Goal: Task Accomplishment & Management: Complete application form

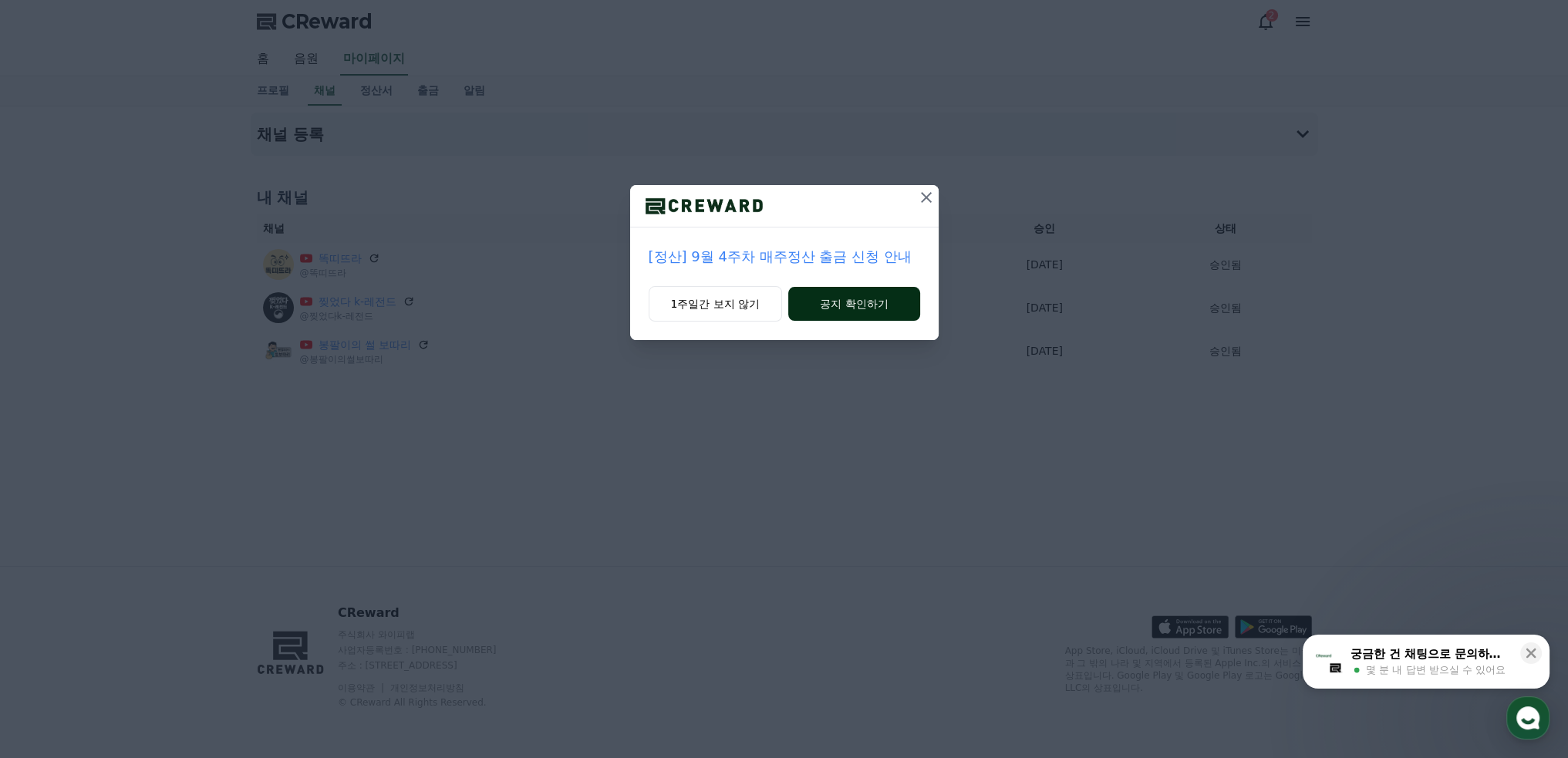
click at [848, 307] on button "공지 확인하기" at bounding box center [854, 304] width 132 height 34
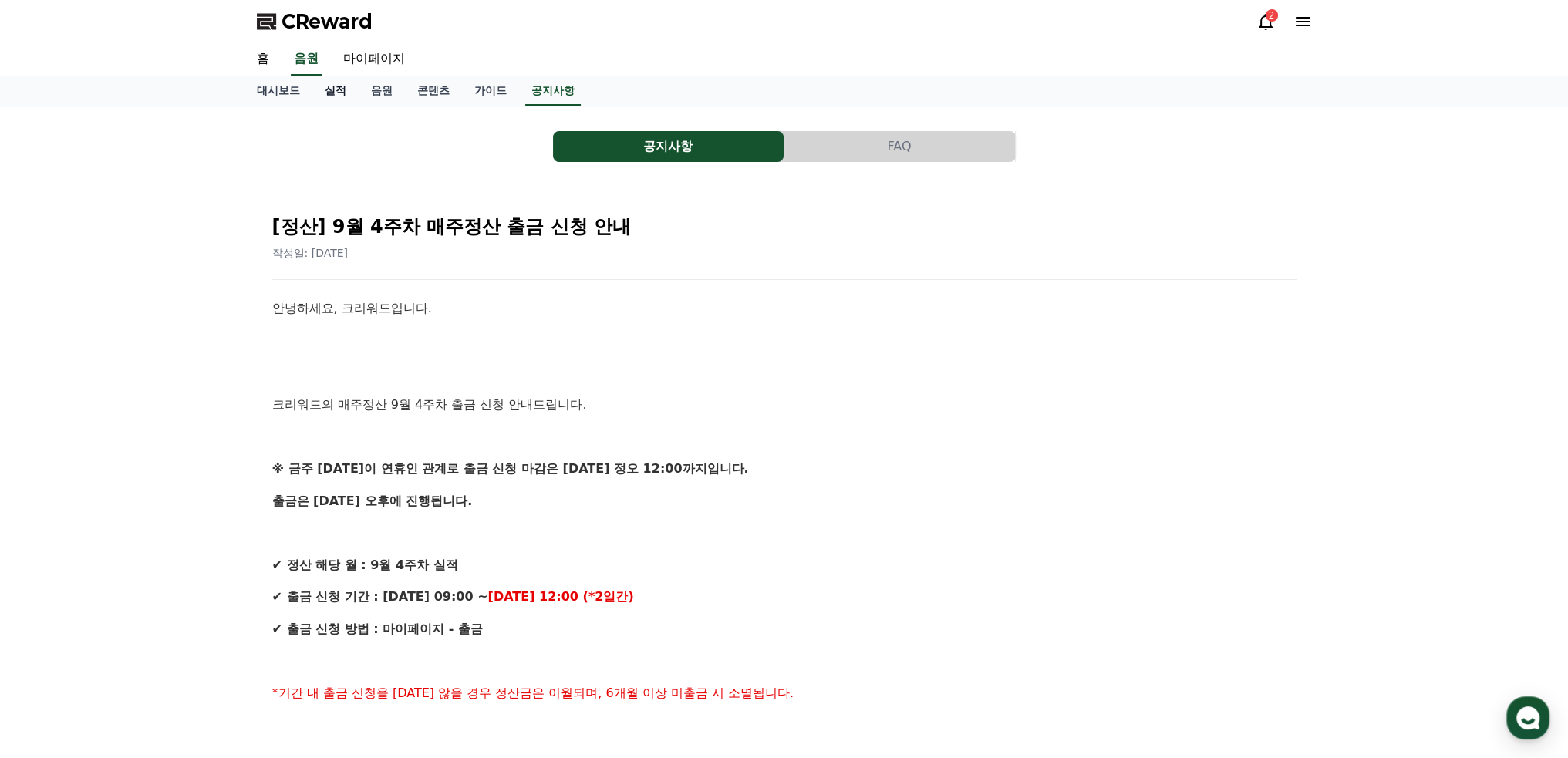
click at [327, 87] on link "실적" at bounding box center [335, 91] width 46 height 30
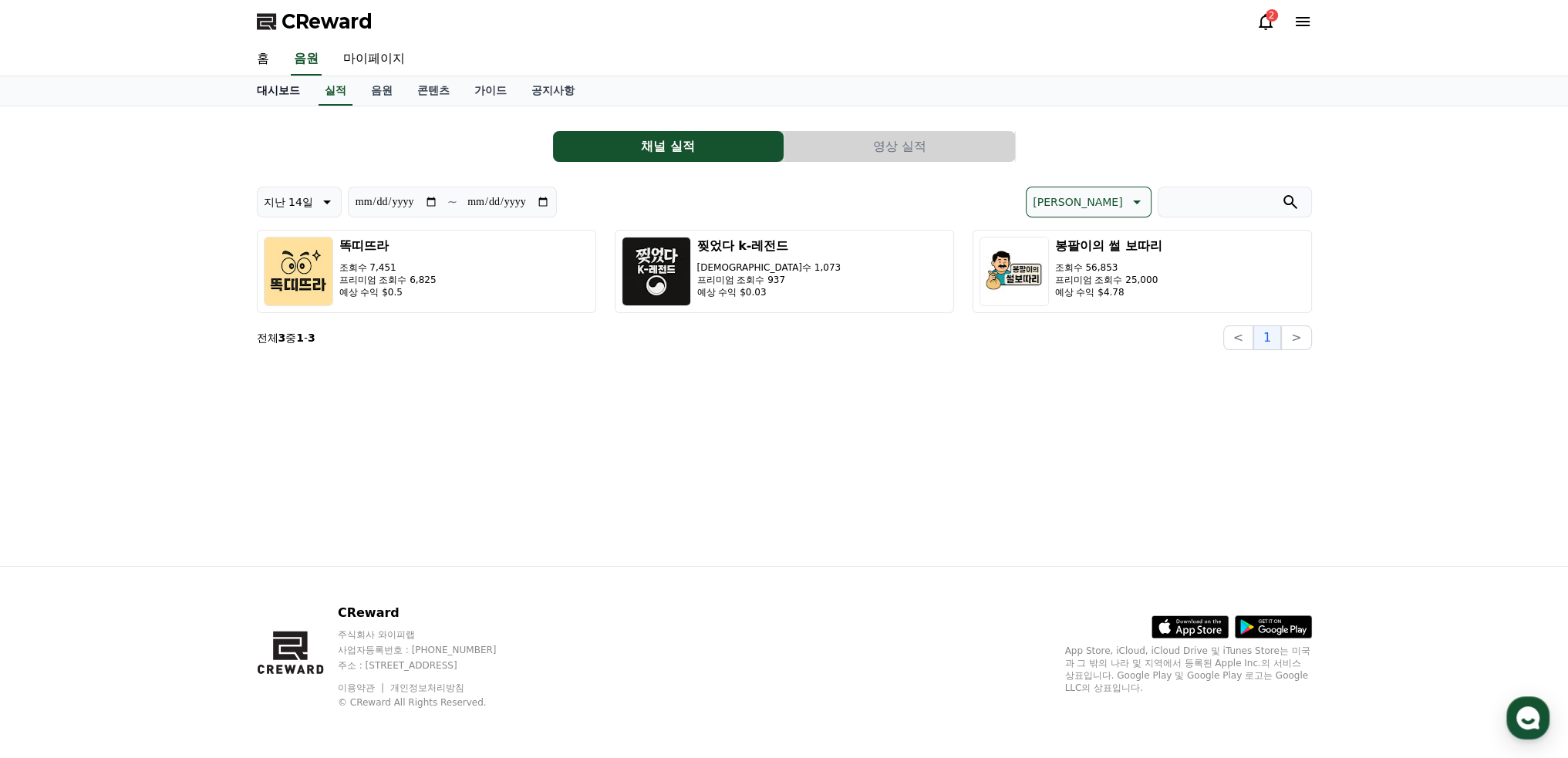
click at [280, 88] on link "대시보드" at bounding box center [278, 91] width 68 height 30
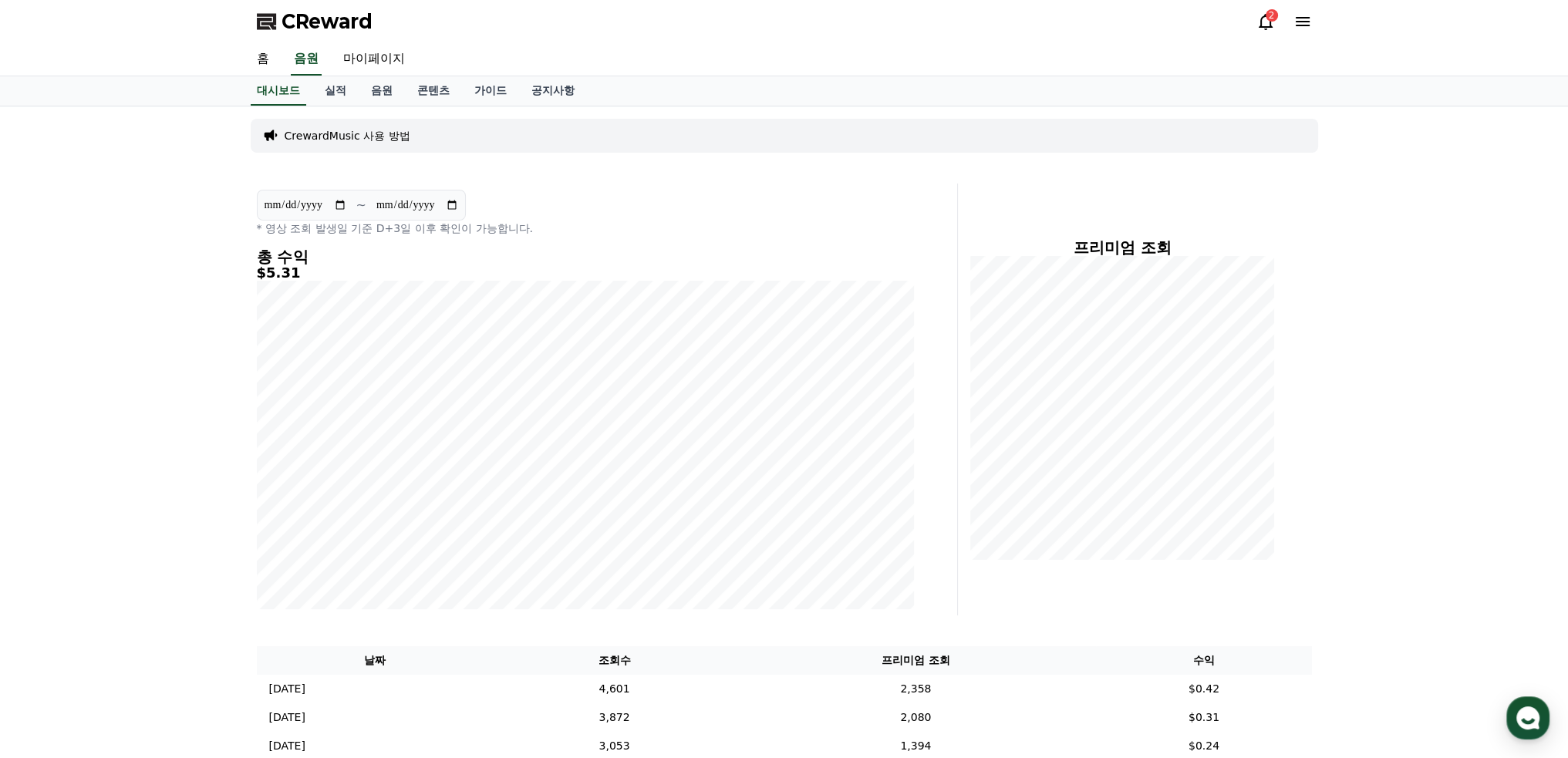
click at [1267, 17] on div "2" at bounding box center [1271, 15] width 12 height 12
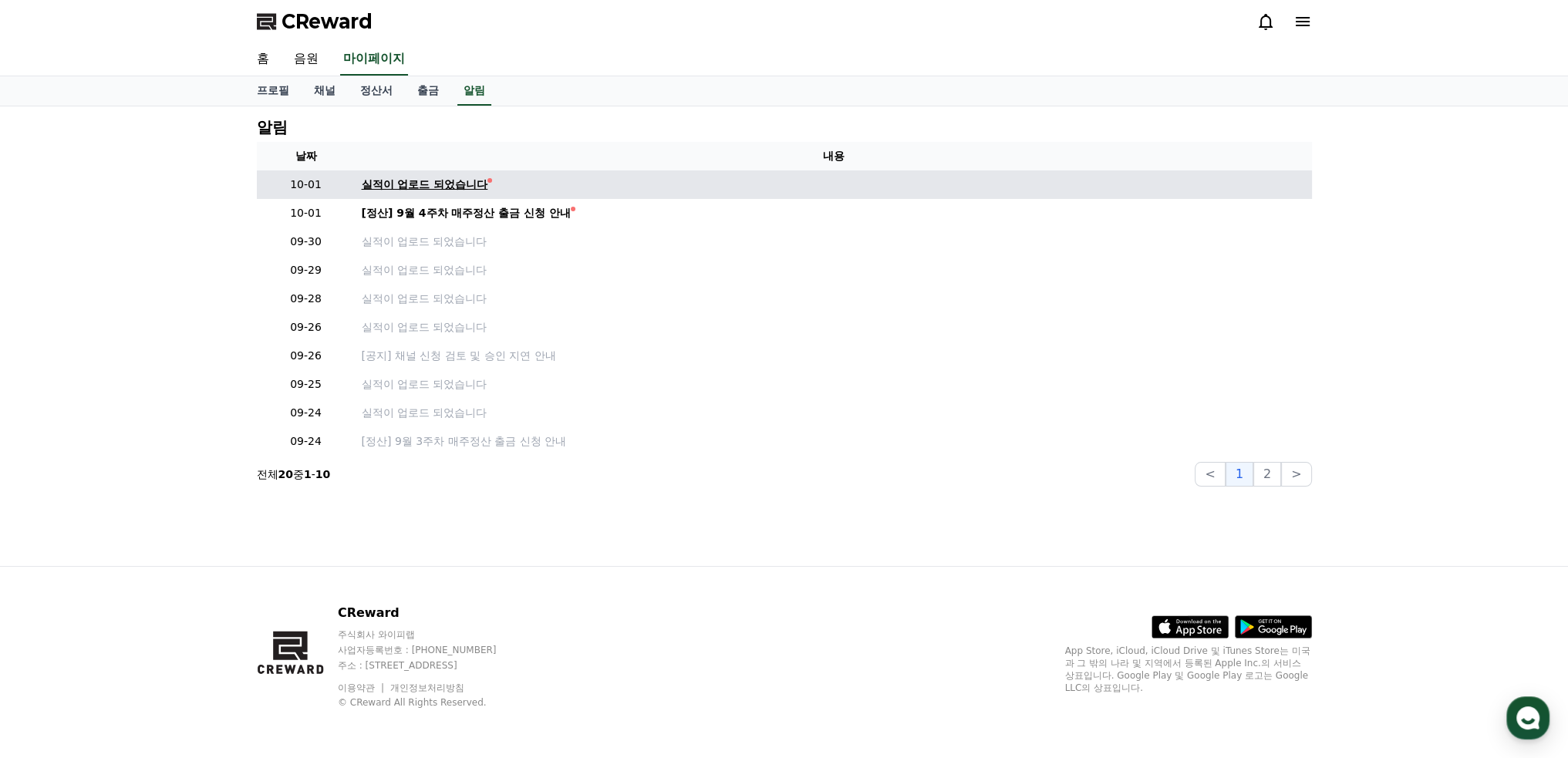
click at [460, 182] on div "실적이 업로드 되었습니다" at bounding box center [425, 184] width 127 height 16
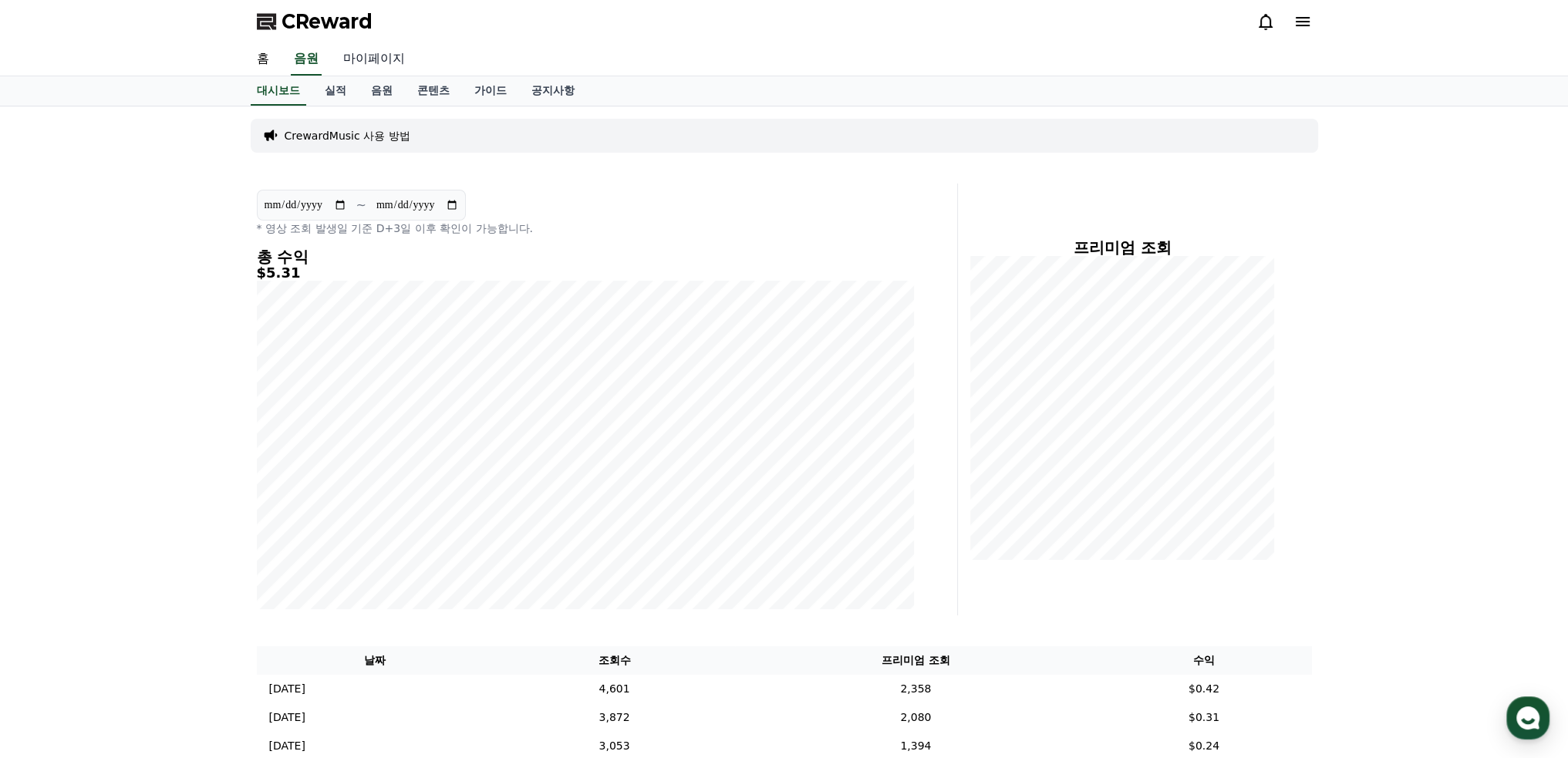
click at [374, 61] on link "마이페이지" at bounding box center [374, 60] width 86 height 33
select select "**********"
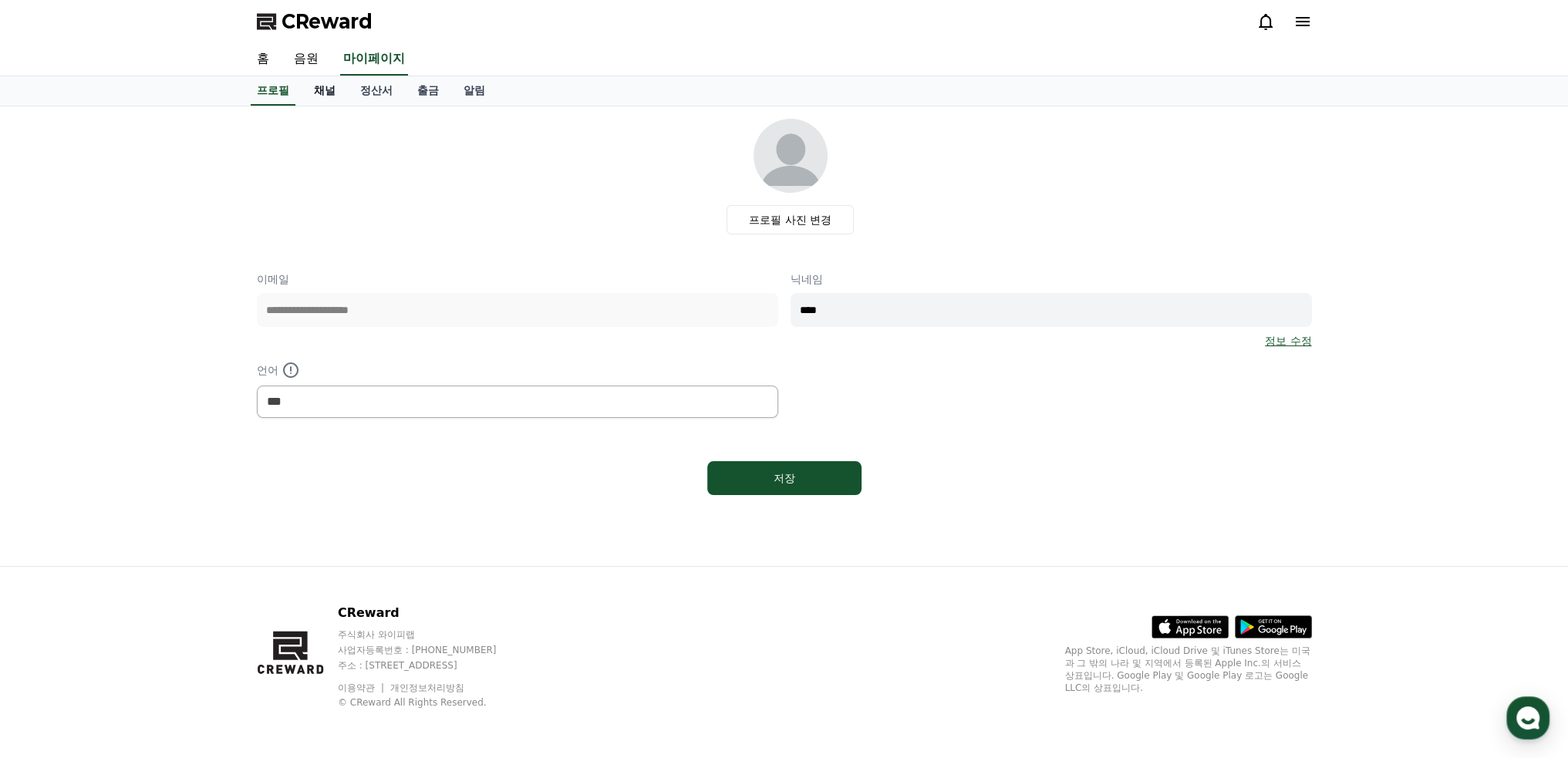
click at [324, 88] on link "채널" at bounding box center [325, 91] width 46 height 30
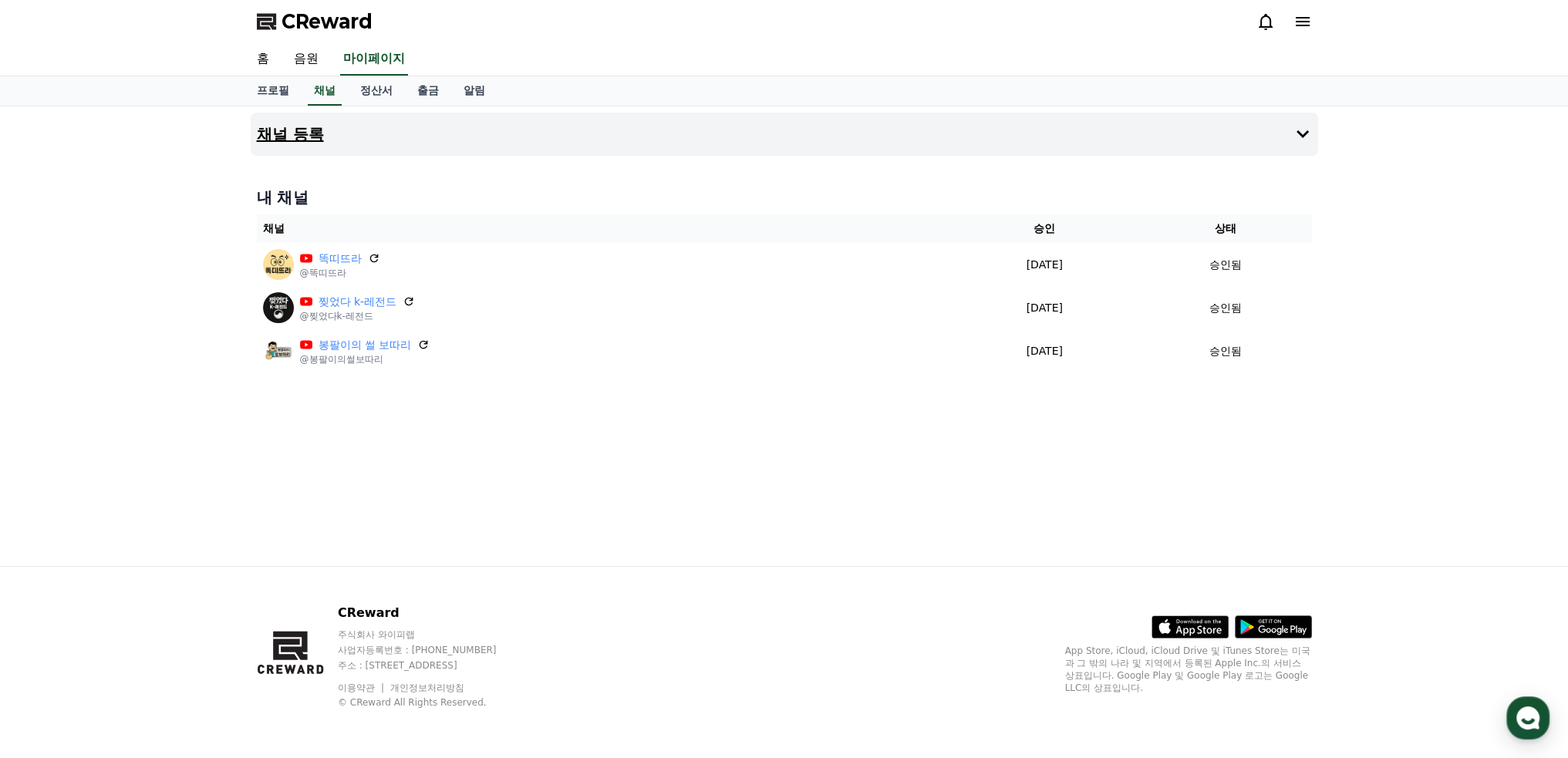
click at [288, 135] on h4 "채널 등록" at bounding box center [290, 134] width 67 height 17
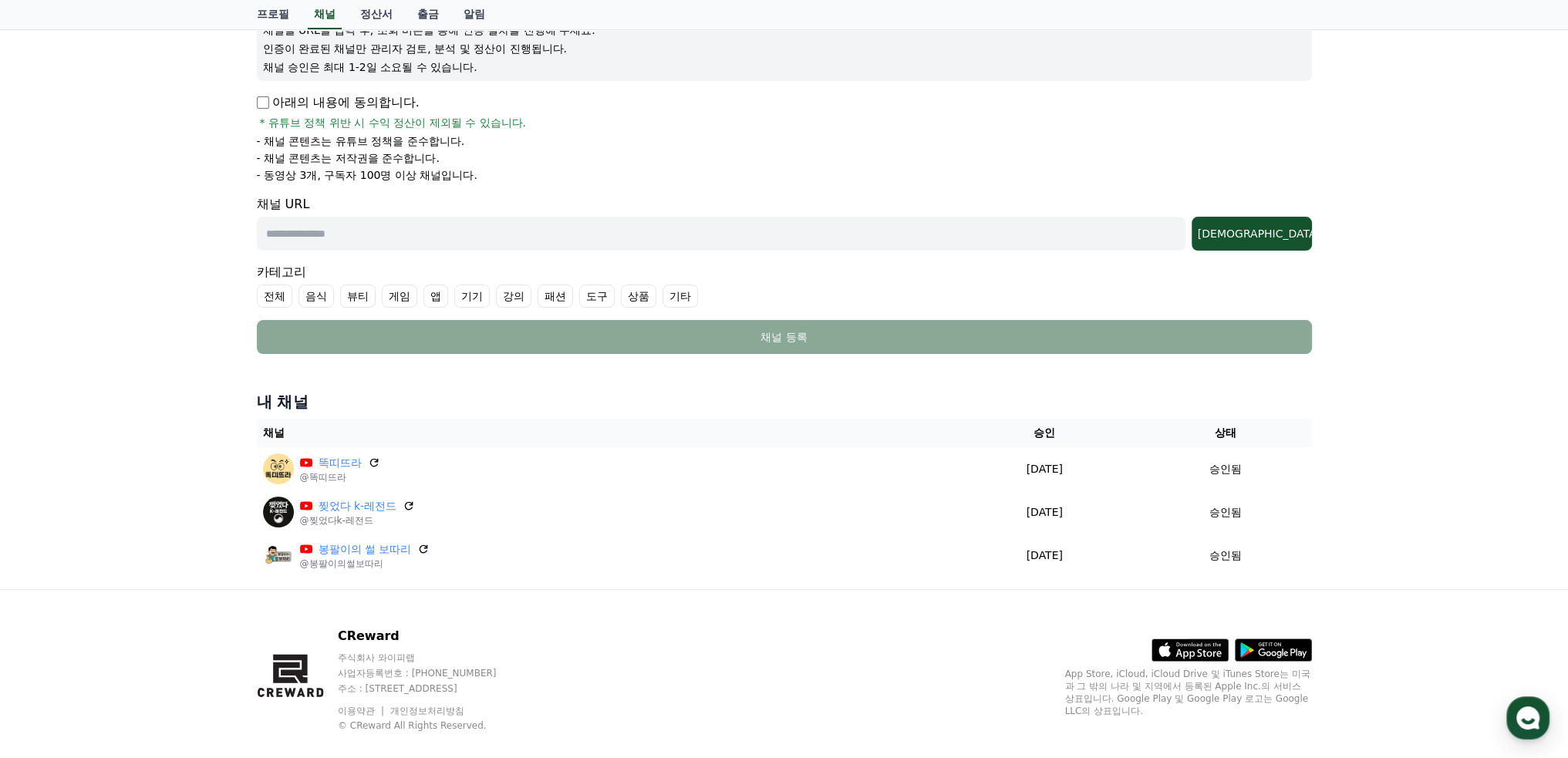
scroll to position [232, 0]
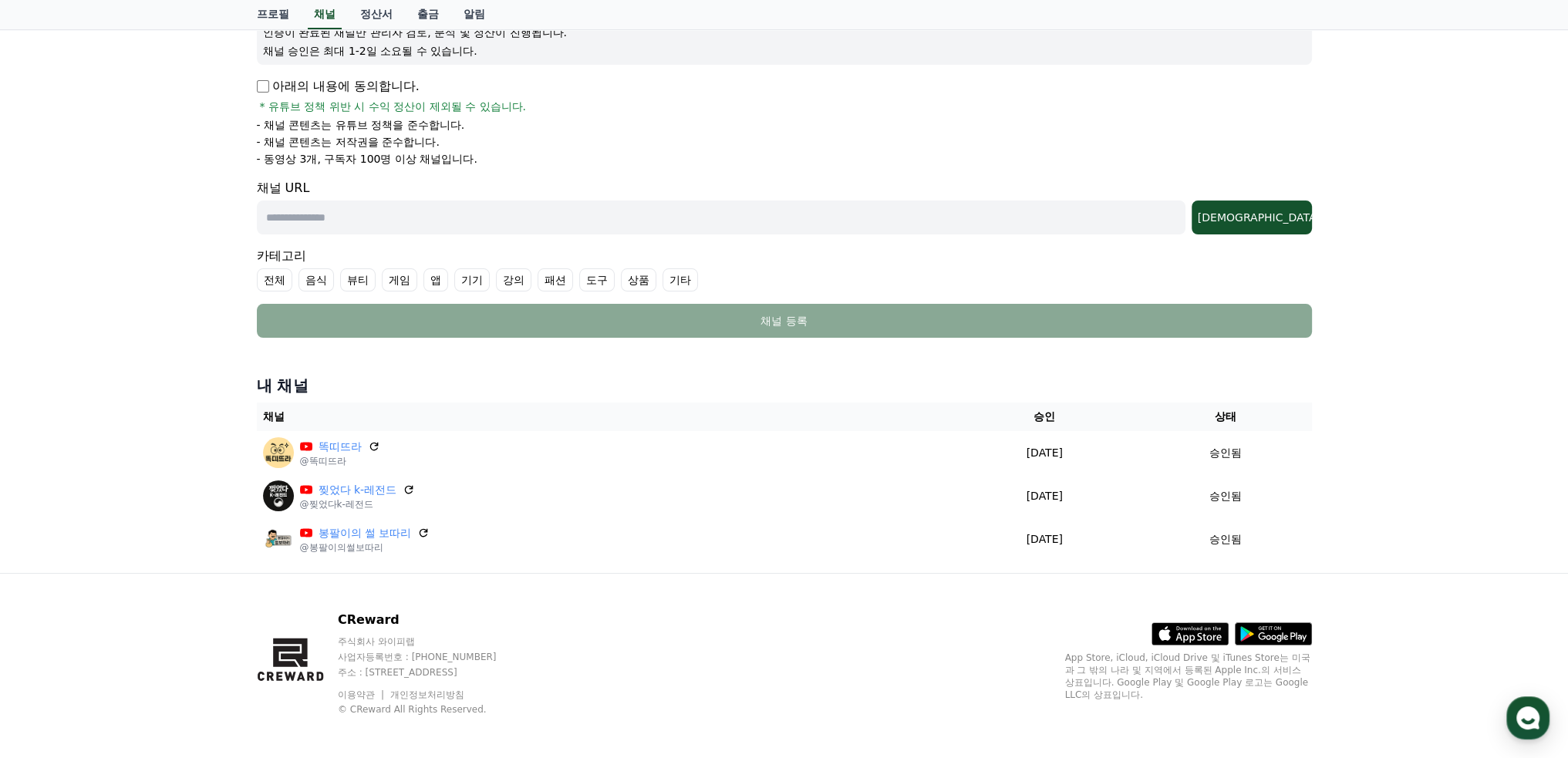
click at [496, 216] on input "text" at bounding box center [720, 217] width 929 height 34
paste input "**********"
type input "**********"
click at [1295, 218] on div "조회" at bounding box center [1251, 217] width 108 height 15
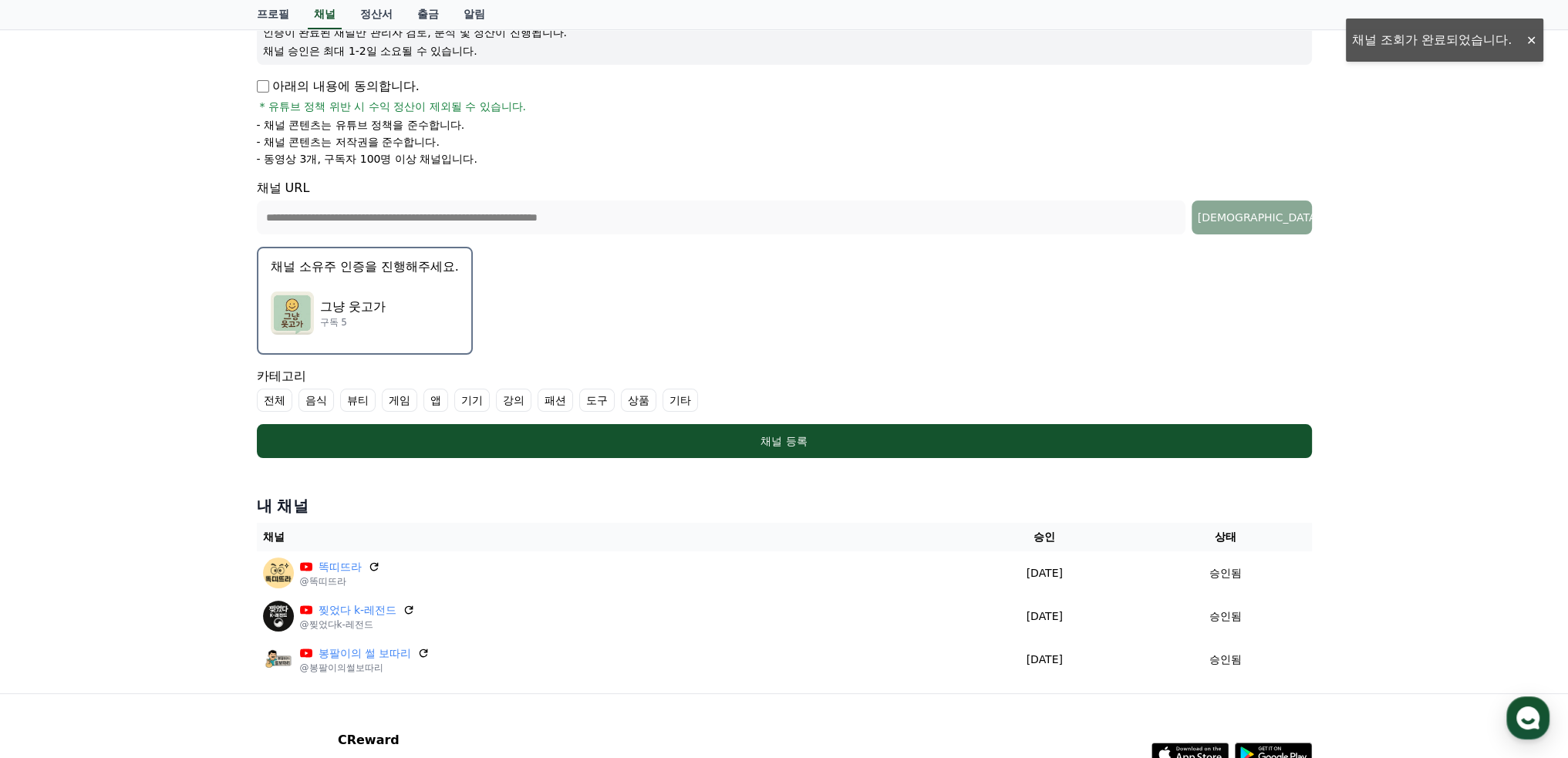
click at [374, 300] on p "그냥 웃고가" at bounding box center [352, 306] width 65 height 18
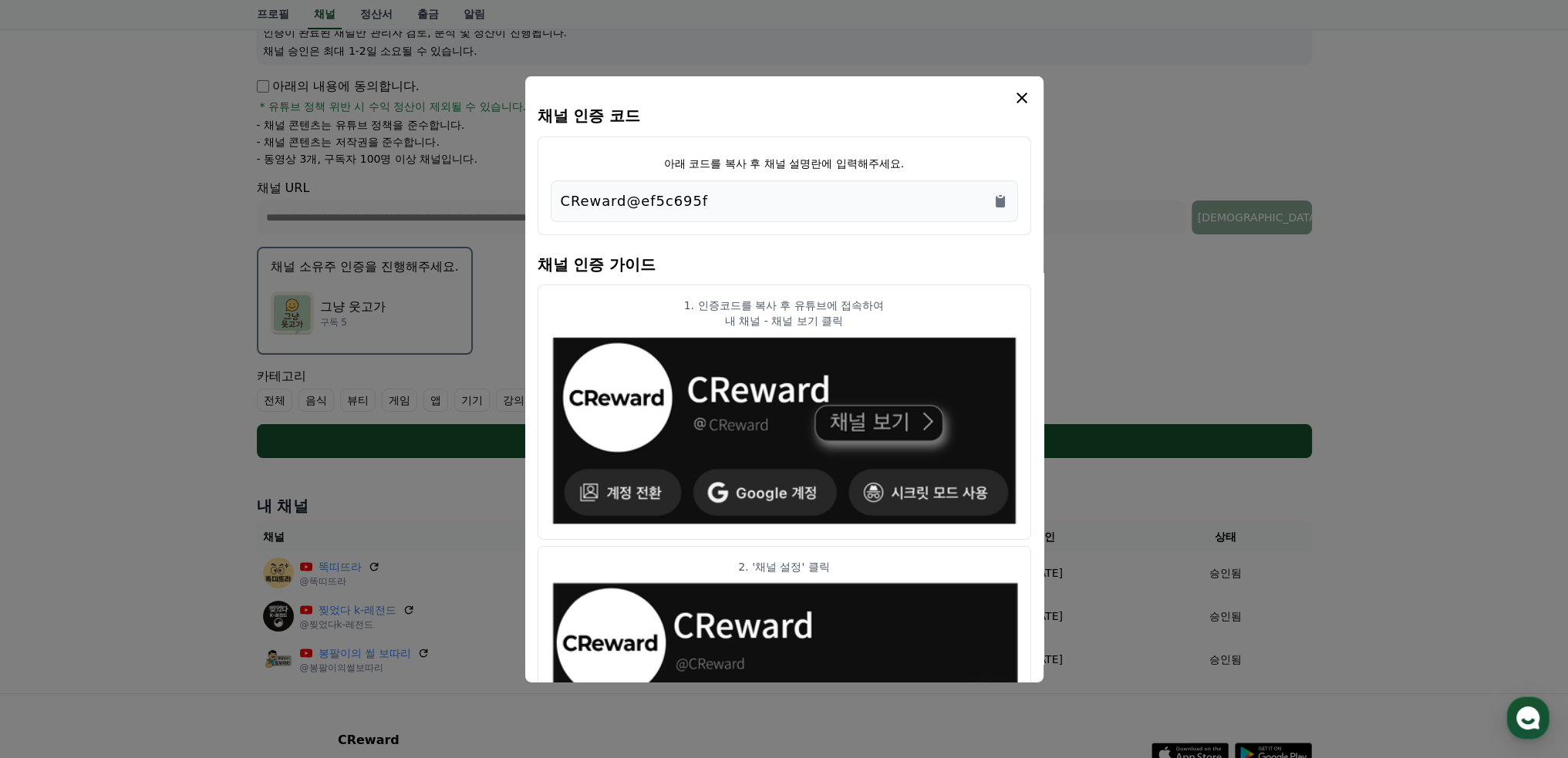
drag, startPoint x: 759, startPoint y: 202, endPoint x: 506, endPoint y: 208, distance: 253.1
click at [506, 464] on div "채널 인증 코드 아래 코드를 복사 후 채널 설명란에 입력해주세요. CReward@ef5c695f 채널 인증 가이드 1. 인증코드를 복사 후 유…" at bounding box center [784, 464] width 1068 height 0
click at [743, 205] on div "CReward@ef5c695f" at bounding box center [784, 201] width 447 height 21
drag, startPoint x: 614, startPoint y: 206, endPoint x: 546, endPoint y: 206, distance: 68.0
click at [546, 206] on div "아래 코드를 복사 후 채널 설명란에 입력해주세요. CReward@ef5c695f" at bounding box center [784, 184] width 494 height 99
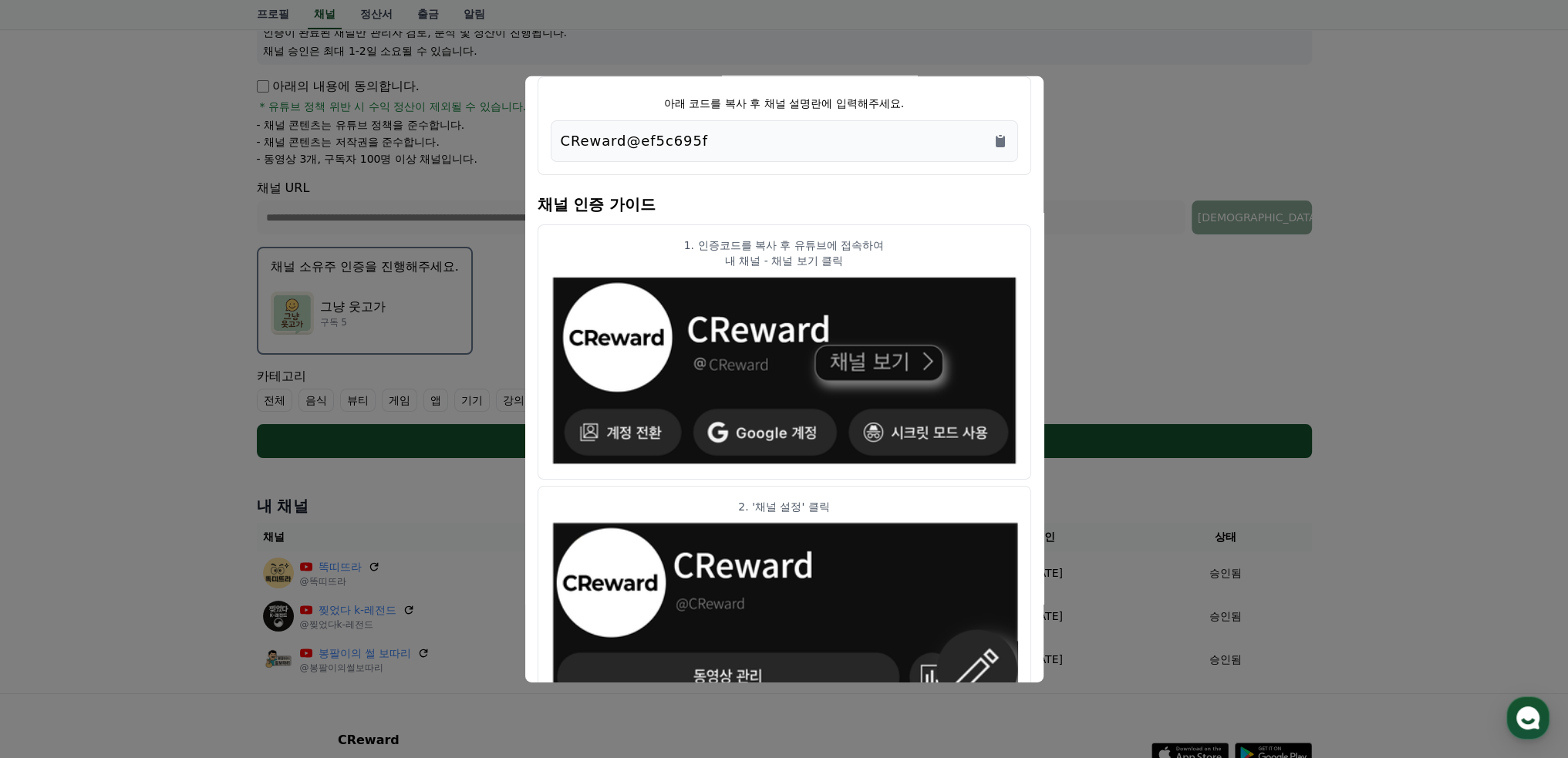
scroll to position [0, 0]
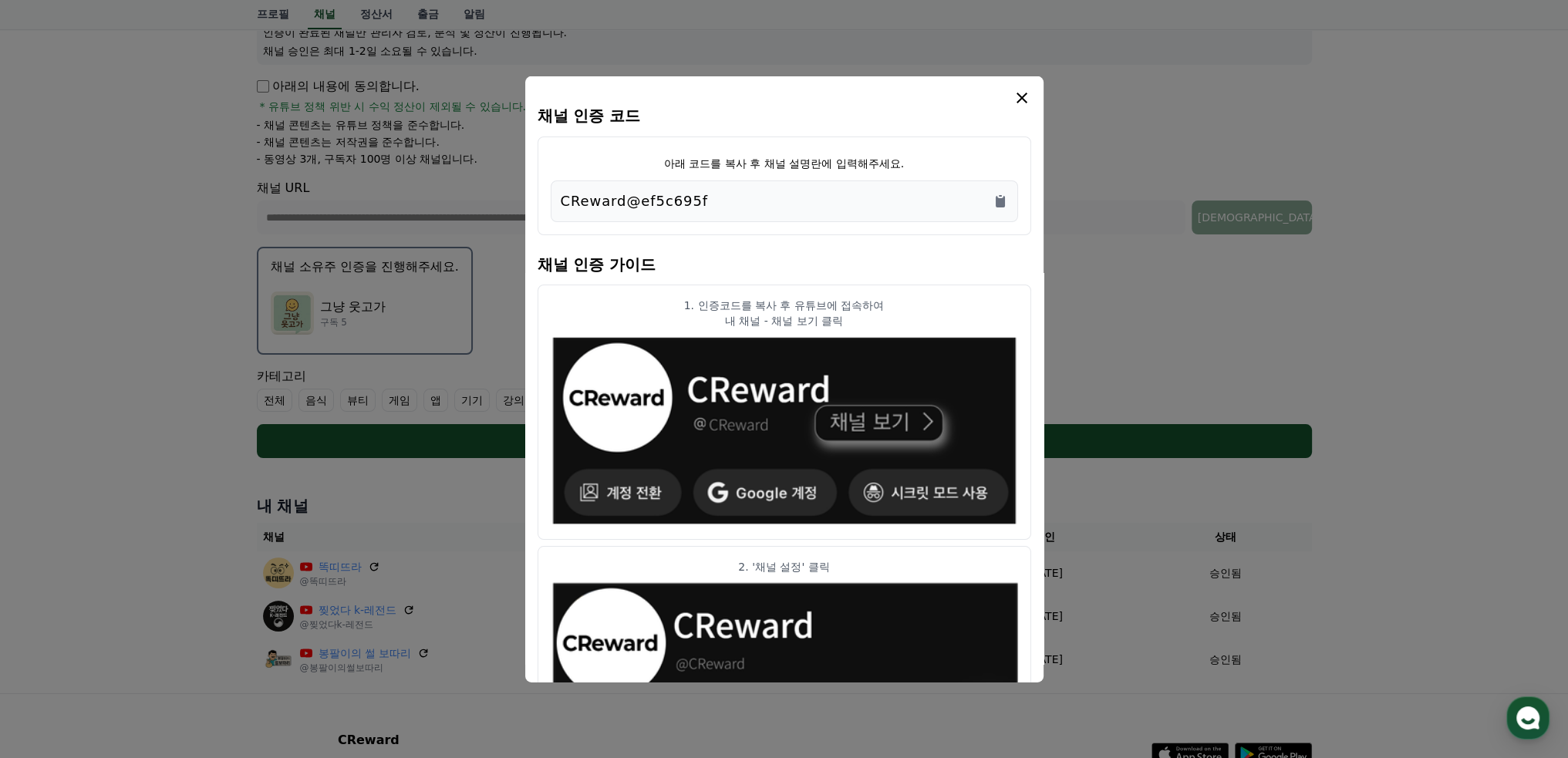
click at [771, 395] on img "modal" at bounding box center [784, 430] width 468 height 193
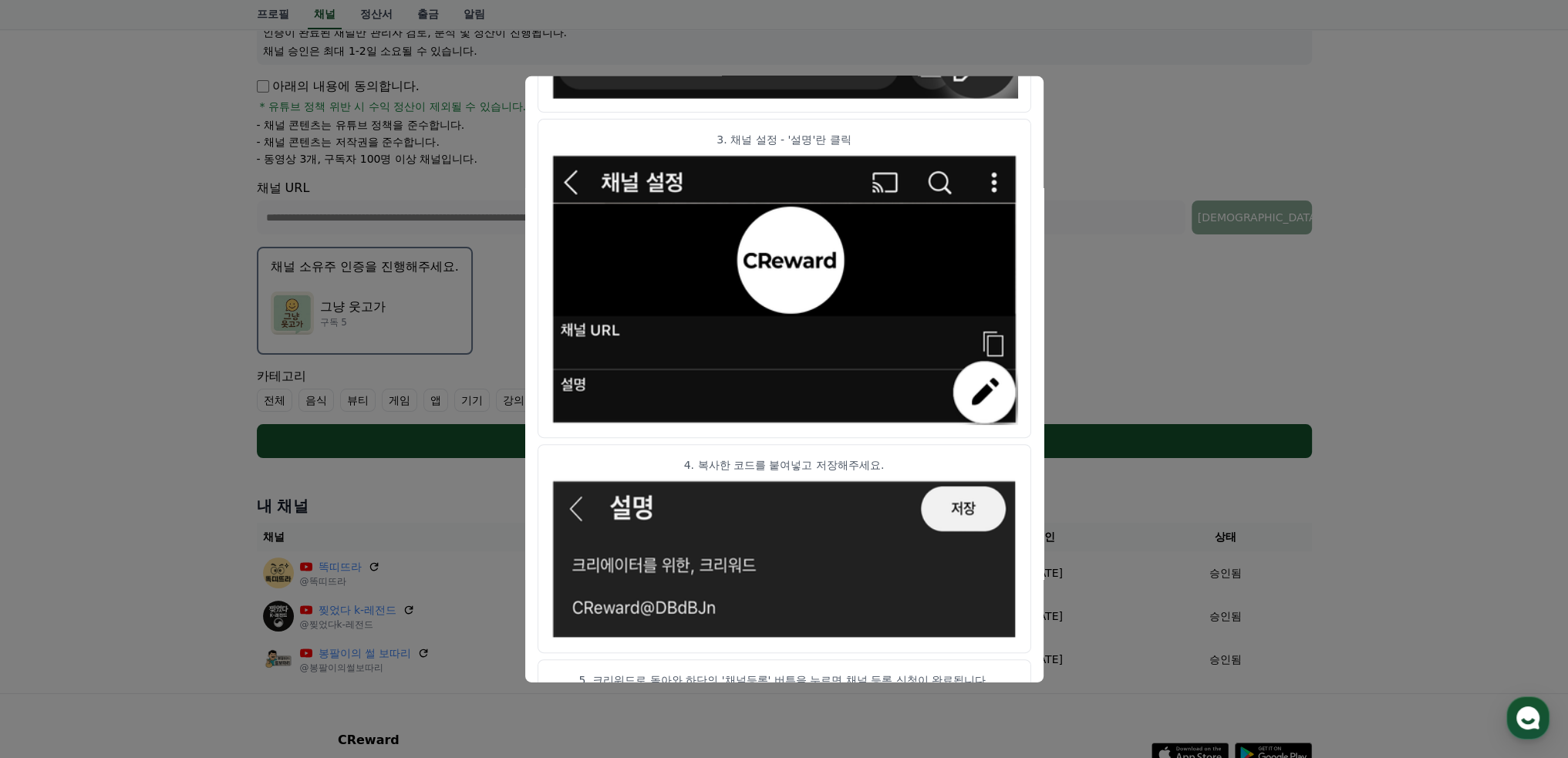
scroll to position [723, 0]
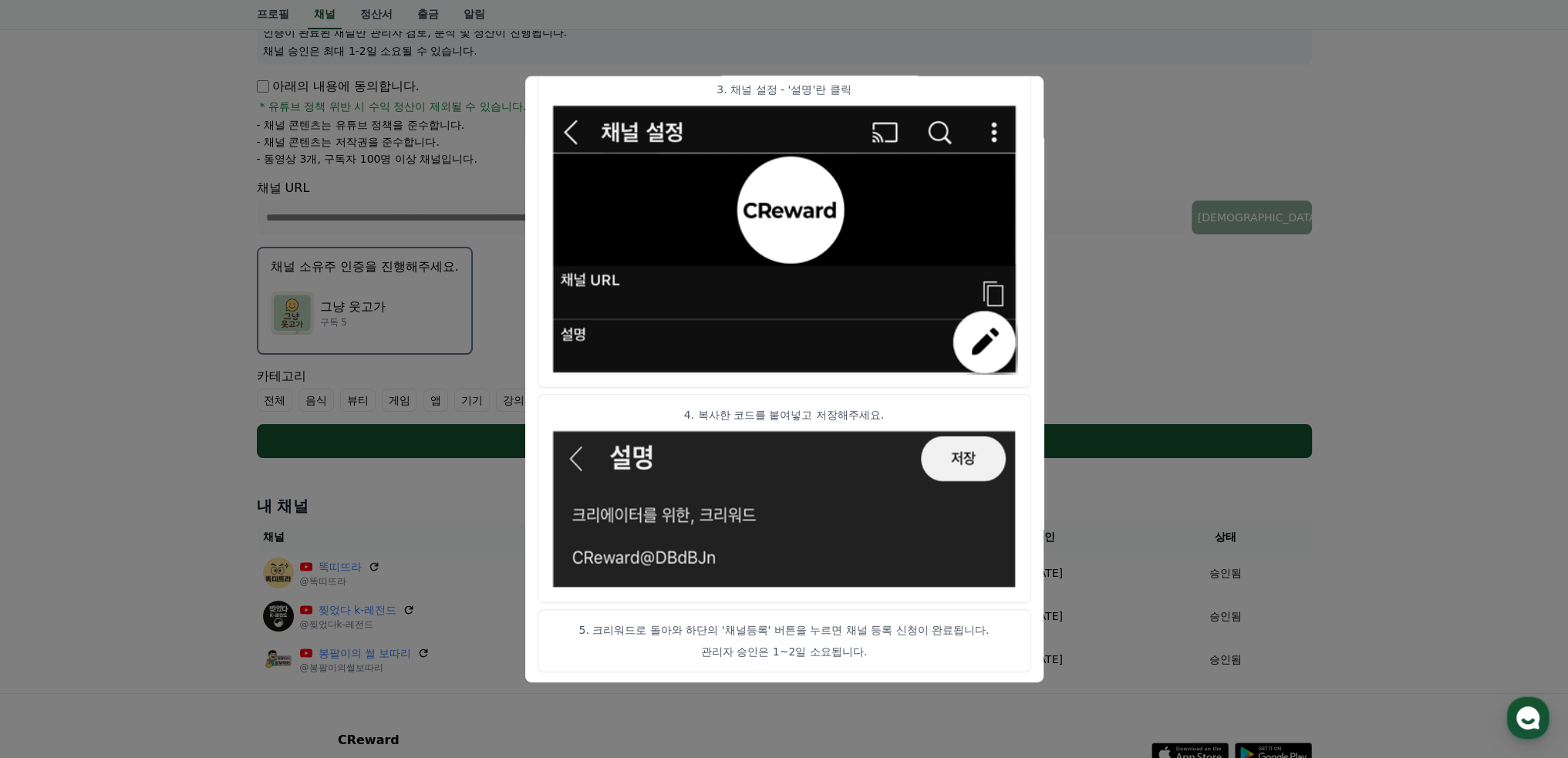
click at [941, 90] on p "3. 채널 설정 - '설명'란 클릭" at bounding box center [784, 89] width 468 height 15
click at [1168, 281] on button "close modal" at bounding box center [784, 379] width 1568 height 758
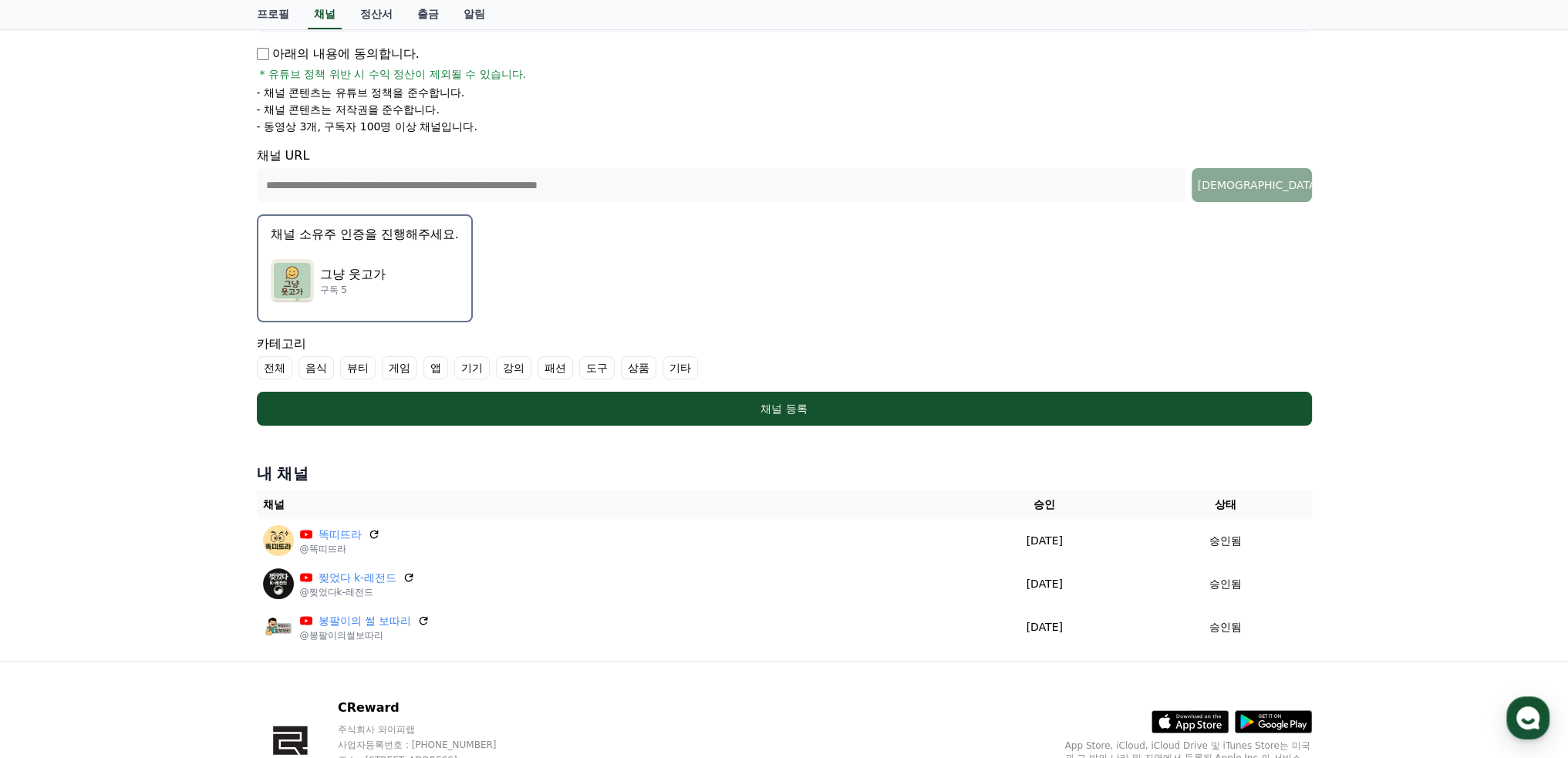
scroll to position [124, 0]
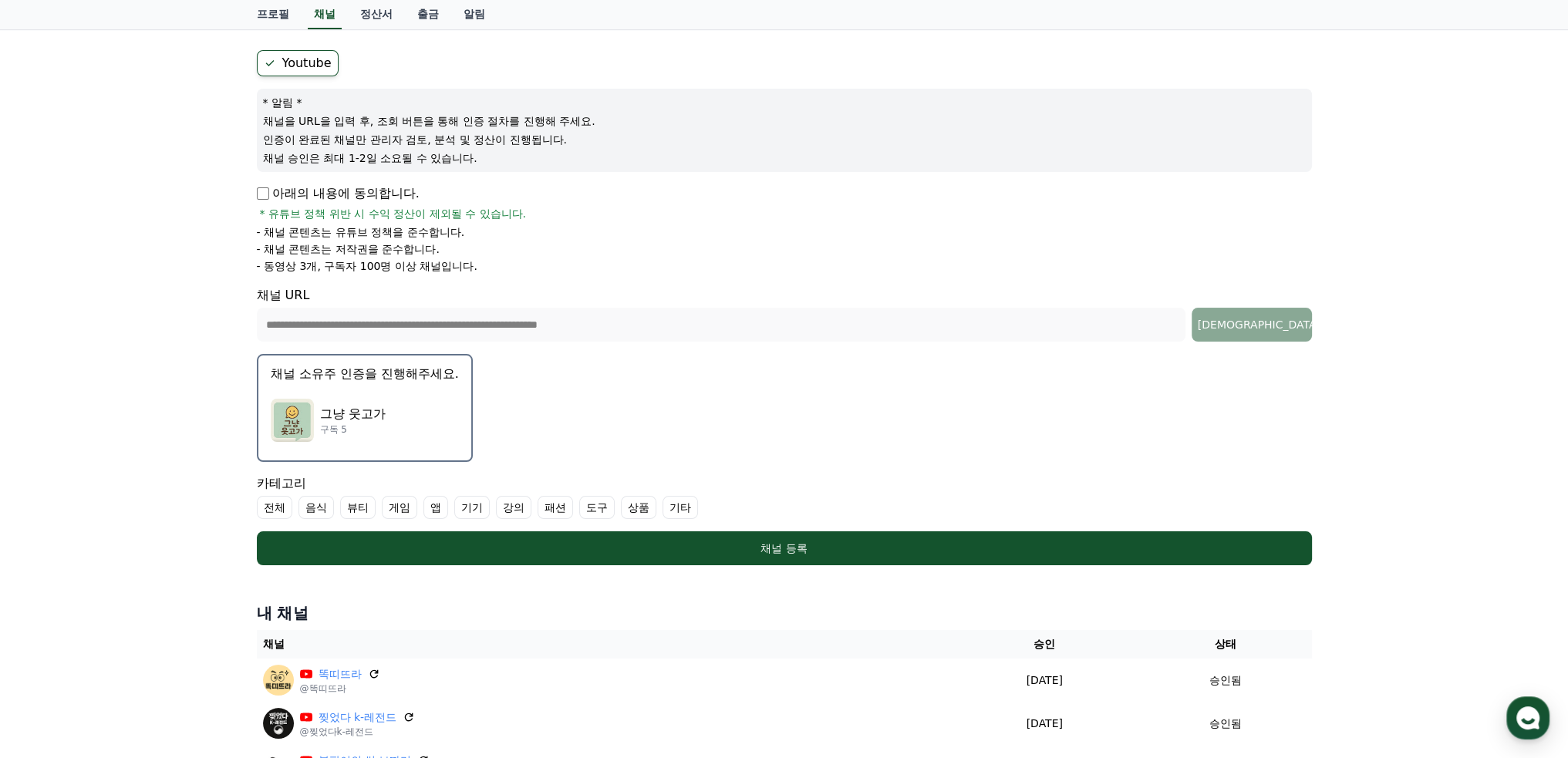
click at [395, 398] on div "그냥 웃고가 구독 5" at bounding box center [365, 421] width 188 height 61
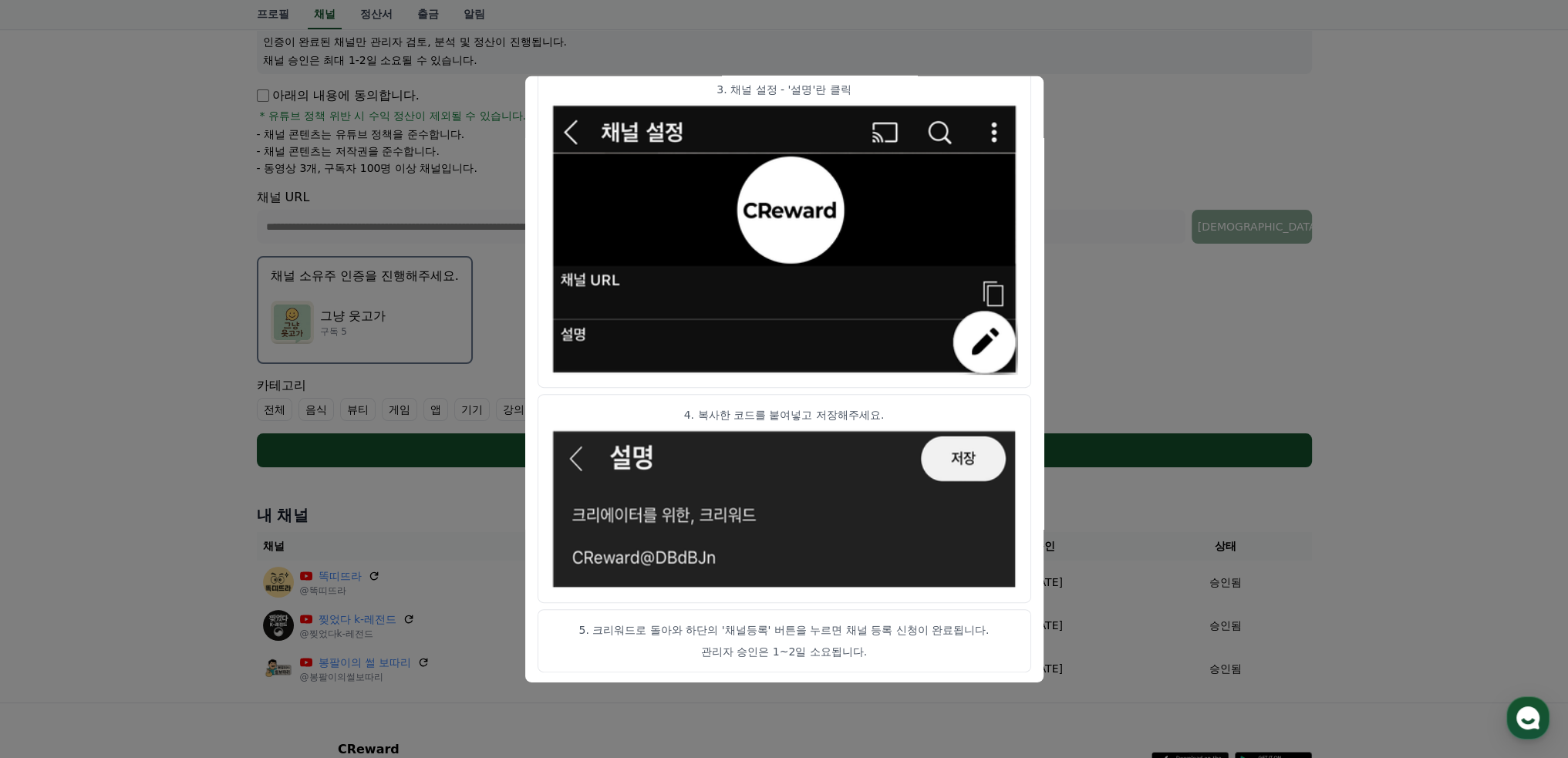
scroll to position [355, 0]
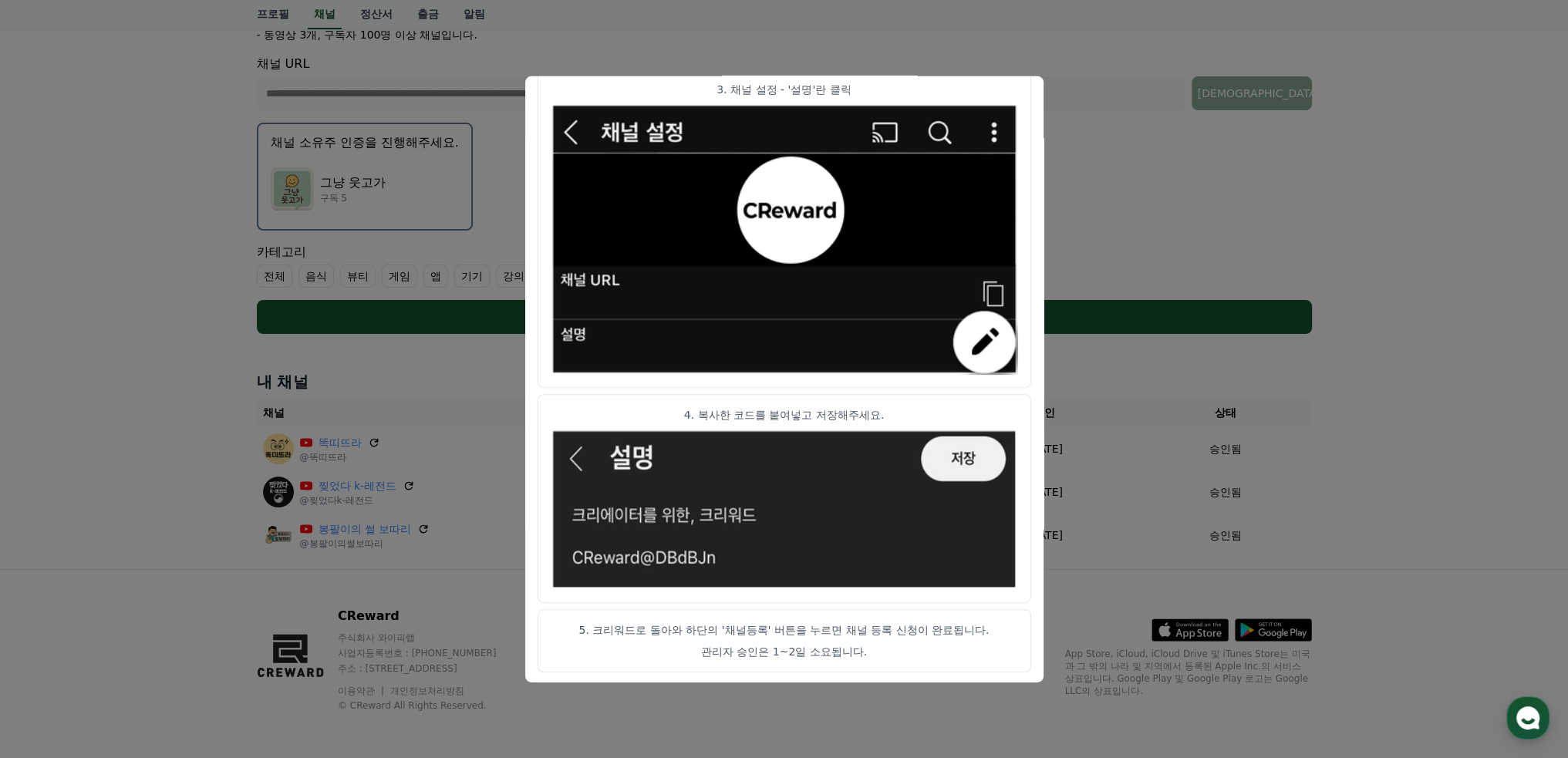
click at [966, 463] on img "modal" at bounding box center [784, 510] width 468 height 161
click at [1025, 98] on article "3. 채널 설정 - '설명'란 클릭" at bounding box center [784, 228] width 494 height 319
drag, startPoint x: 1214, startPoint y: 159, endPoint x: 1225, endPoint y: 166, distance: 13.0
click at [1215, 159] on button "close modal" at bounding box center [784, 379] width 1568 height 758
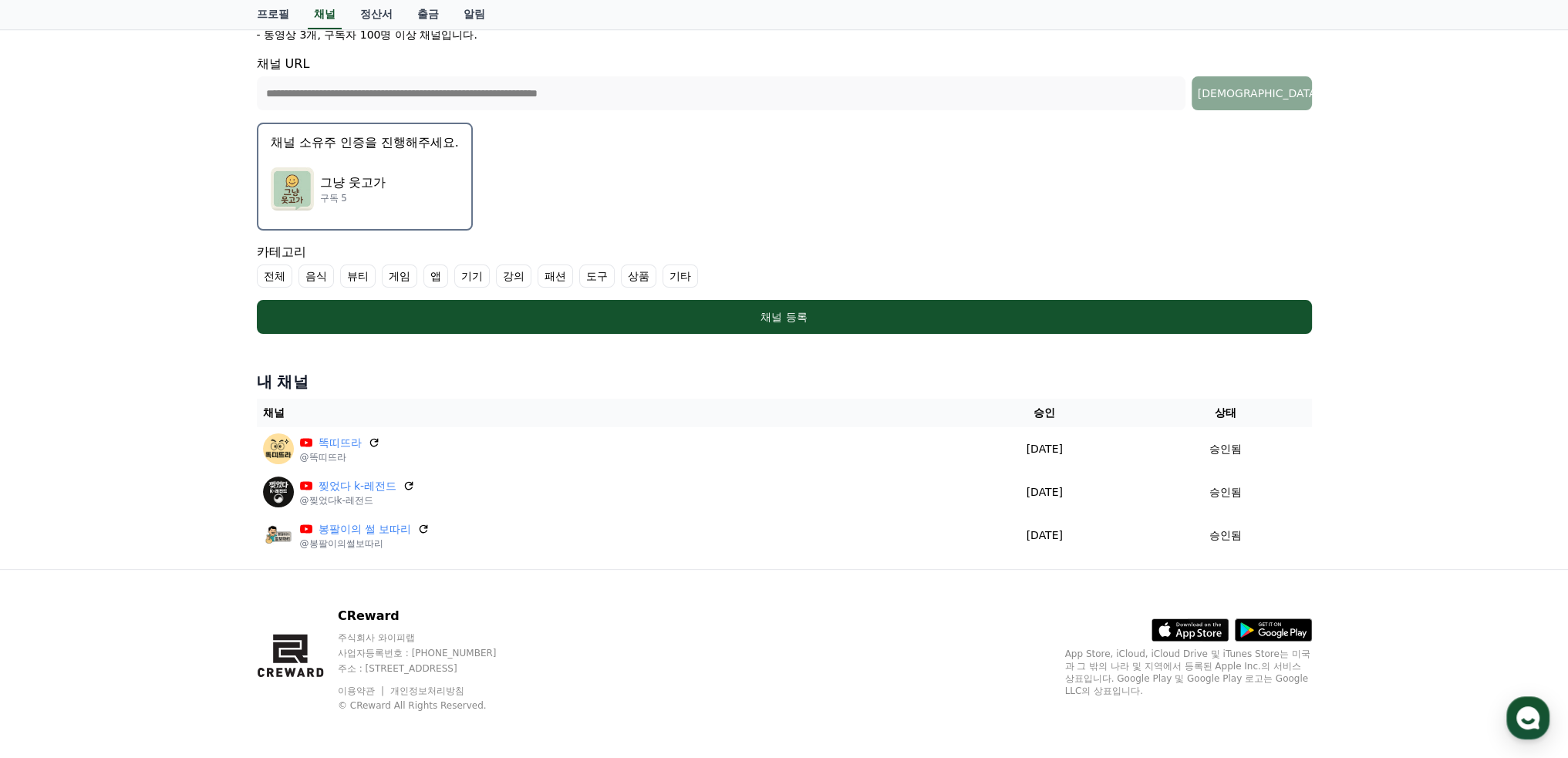
drag, startPoint x: 864, startPoint y: 319, endPoint x: 1006, endPoint y: 332, distance: 142.6
click at [864, 319] on div "채널 등록" at bounding box center [784, 317] width 993 height 15
click at [681, 269] on label "기타" at bounding box center [680, 276] width 36 height 23
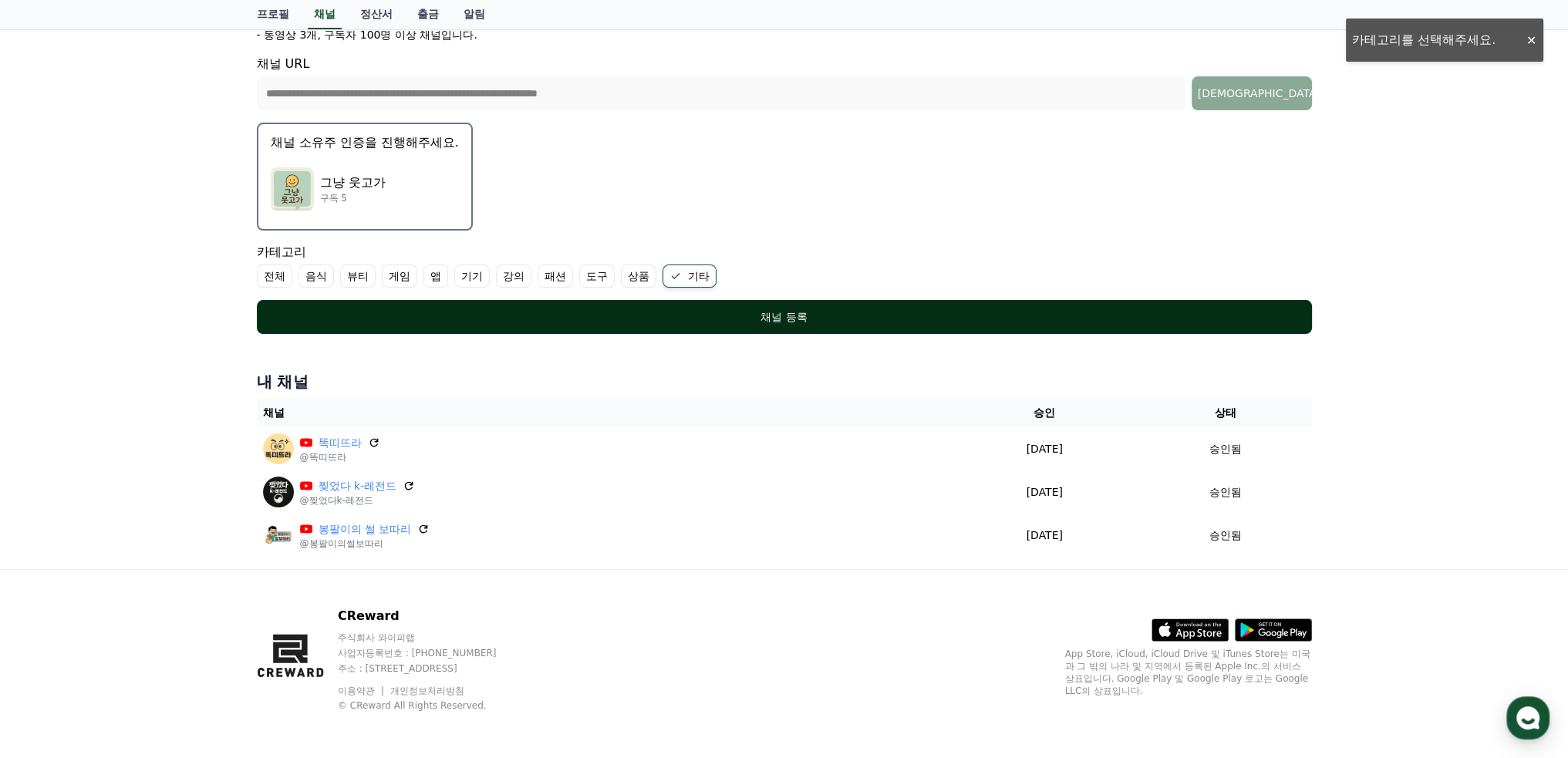
click at [796, 309] on div "채널 등록" at bounding box center [784, 317] width 993 height 15
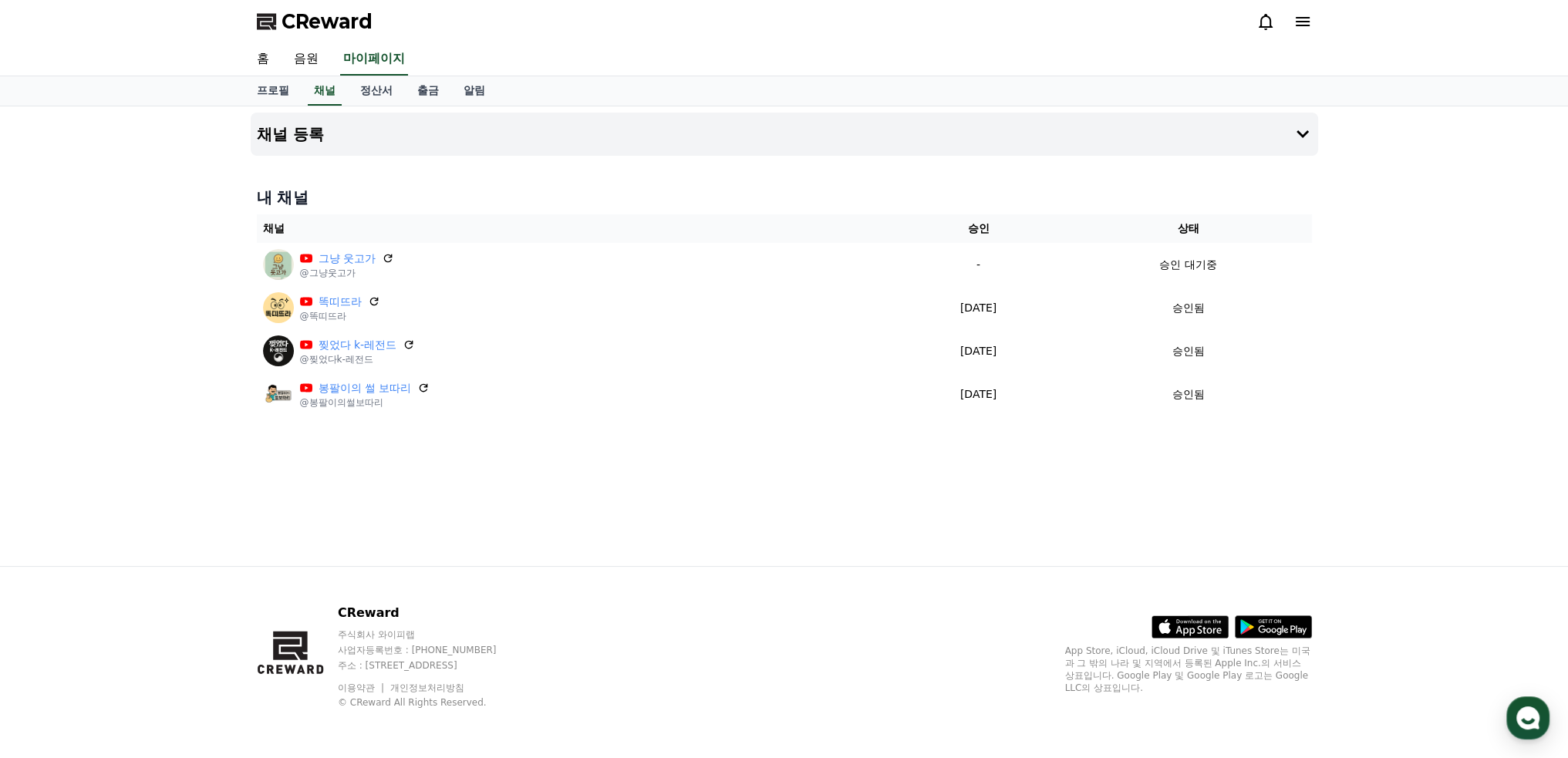
click at [1412, 157] on div "채널 등록 내 채널 채널 승인 상태 그냥 웃고가 @그냥웃고가 - 승인 대기중 똑띠뜨라 @똑띠뜨라 [DATE] 09-18 승인됨 찢었다 k-레전…" at bounding box center [784, 336] width 1568 height 460
click at [298, 28] on span "CReward" at bounding box center [326, 22] width 91 height 25
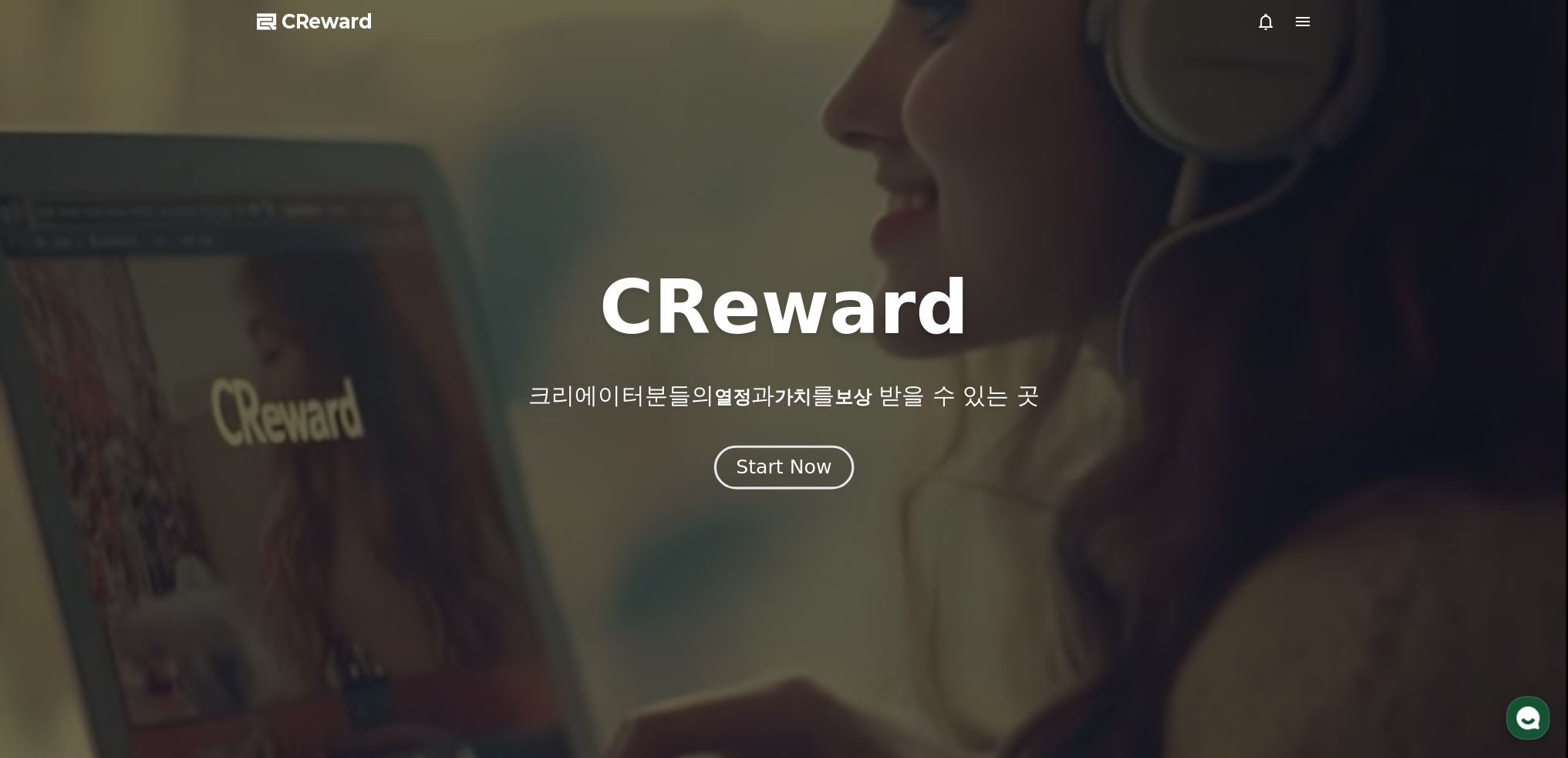
click at [761, 470] on div "Start Now" at bounding box center [784, 467] width 96 height 26
